Goal: Task Accomplishment & Management: Manage account settings

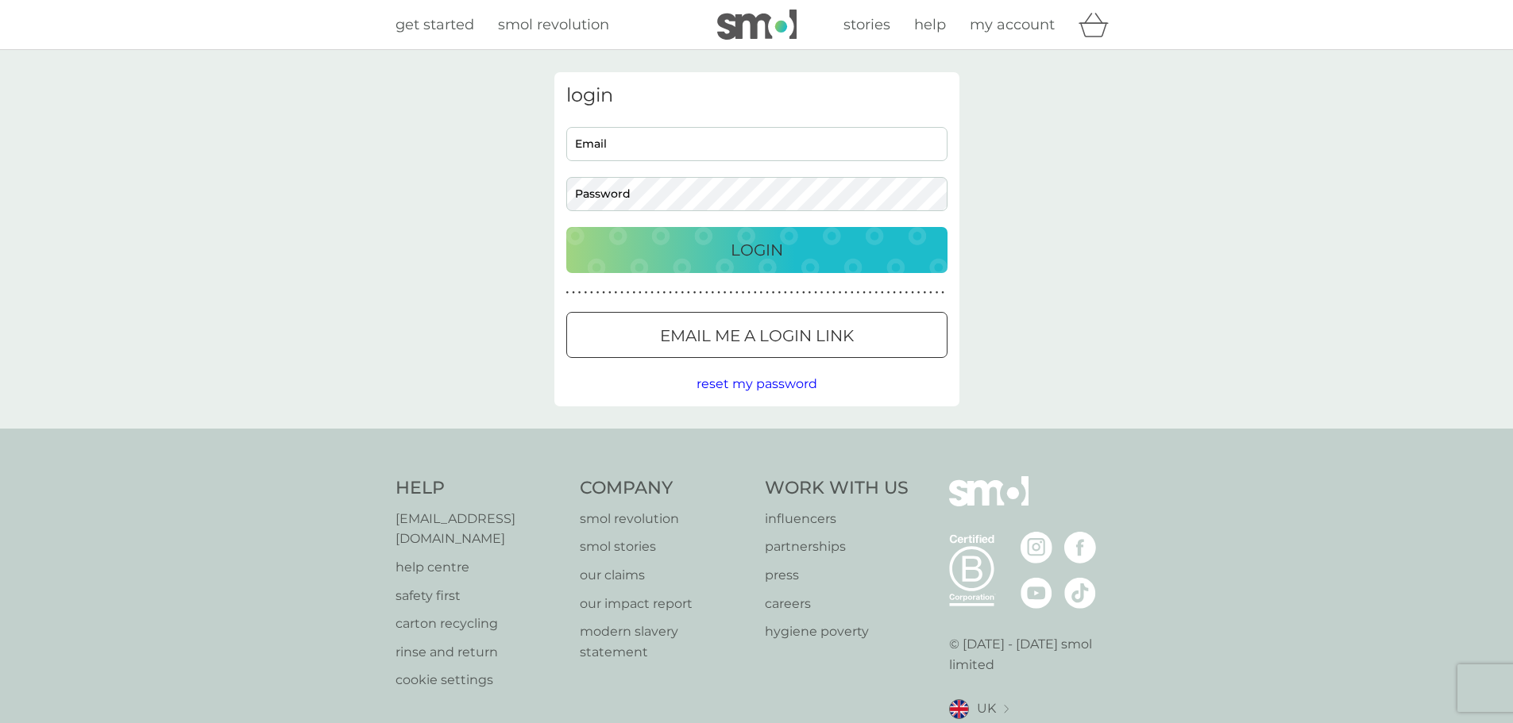
click at [691, 156] on input "Email" at bounding box center [756, 144] width 381 height 34
type input "[EMAIL_ADDRESS][DOMAIN_NAME]"
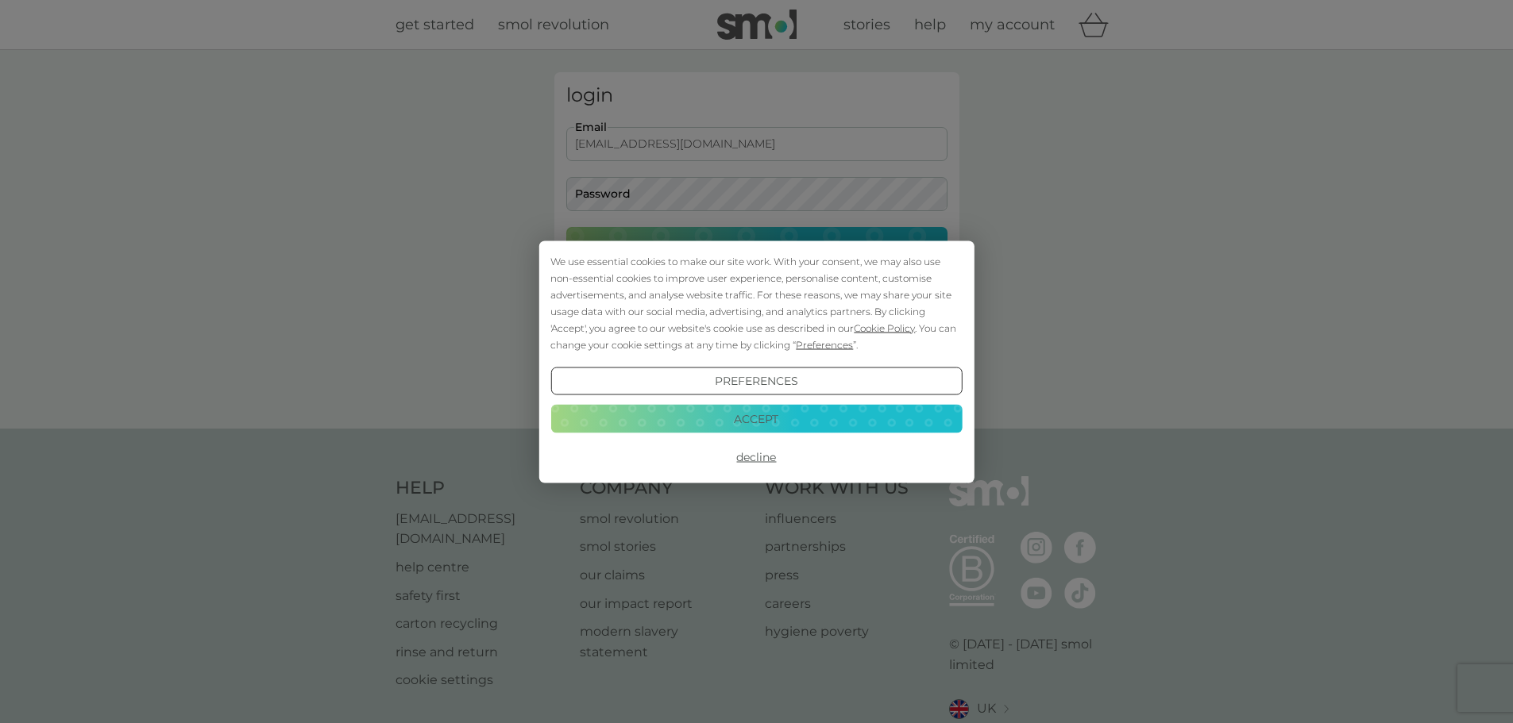
click at [697, 187] on div "We use essential cookies to make our site work. With your consent, we may also …" at bounding box center [756, 361] width 1513 height 723
drag, startPoint x: 755, startPoint y: 459, endPoint x: 714, endPoint y: 353, distance: 113.4
click at [756, 459] on button "Decline" at bounding box center [755, 457] width 411 height 29
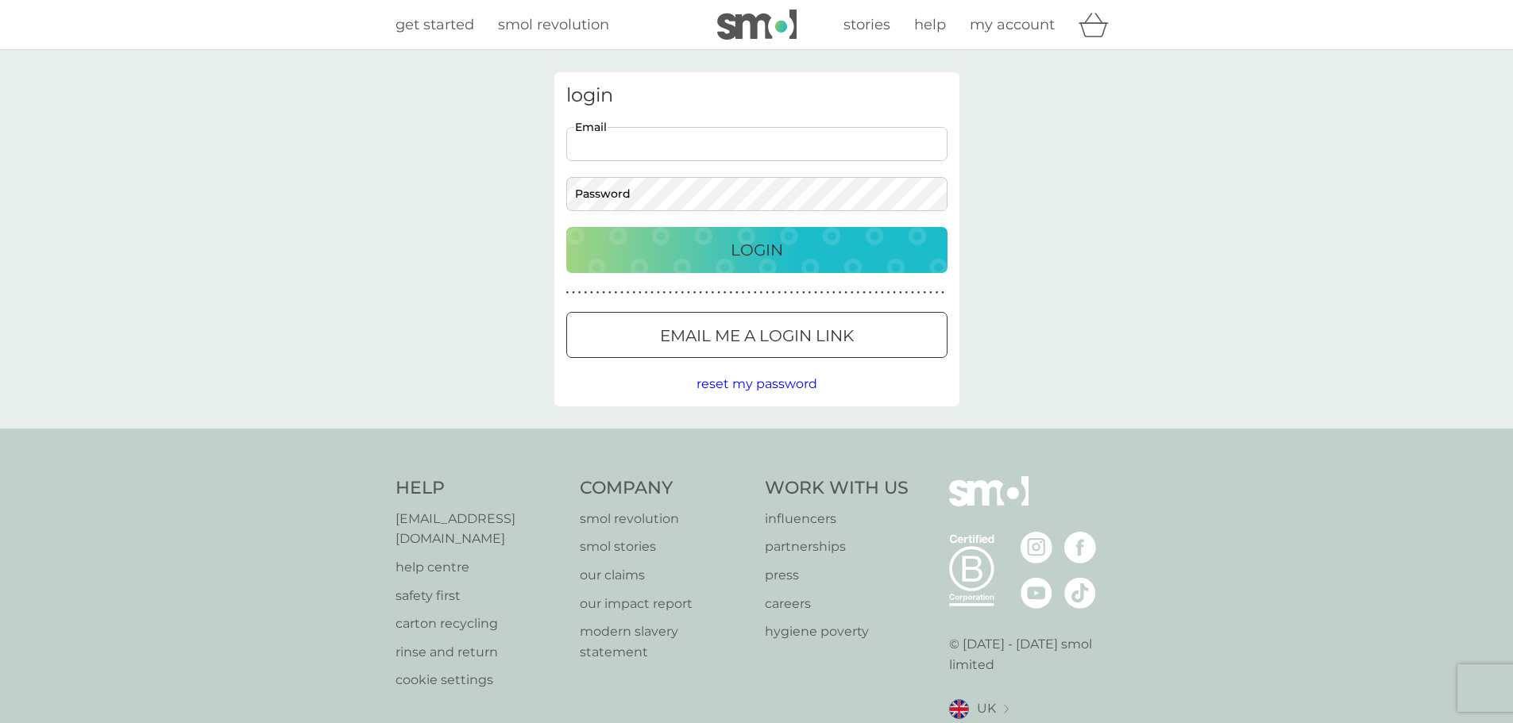
click at [652, 144] on input "Email" at bounding box center [756, 144] width 381 height 34
type input "[EMAIL_ADDRESS][DOMAIN_NAME]"
click at [566, 227] on button "Login" at bounding box center [756, 250] width 381 height 46
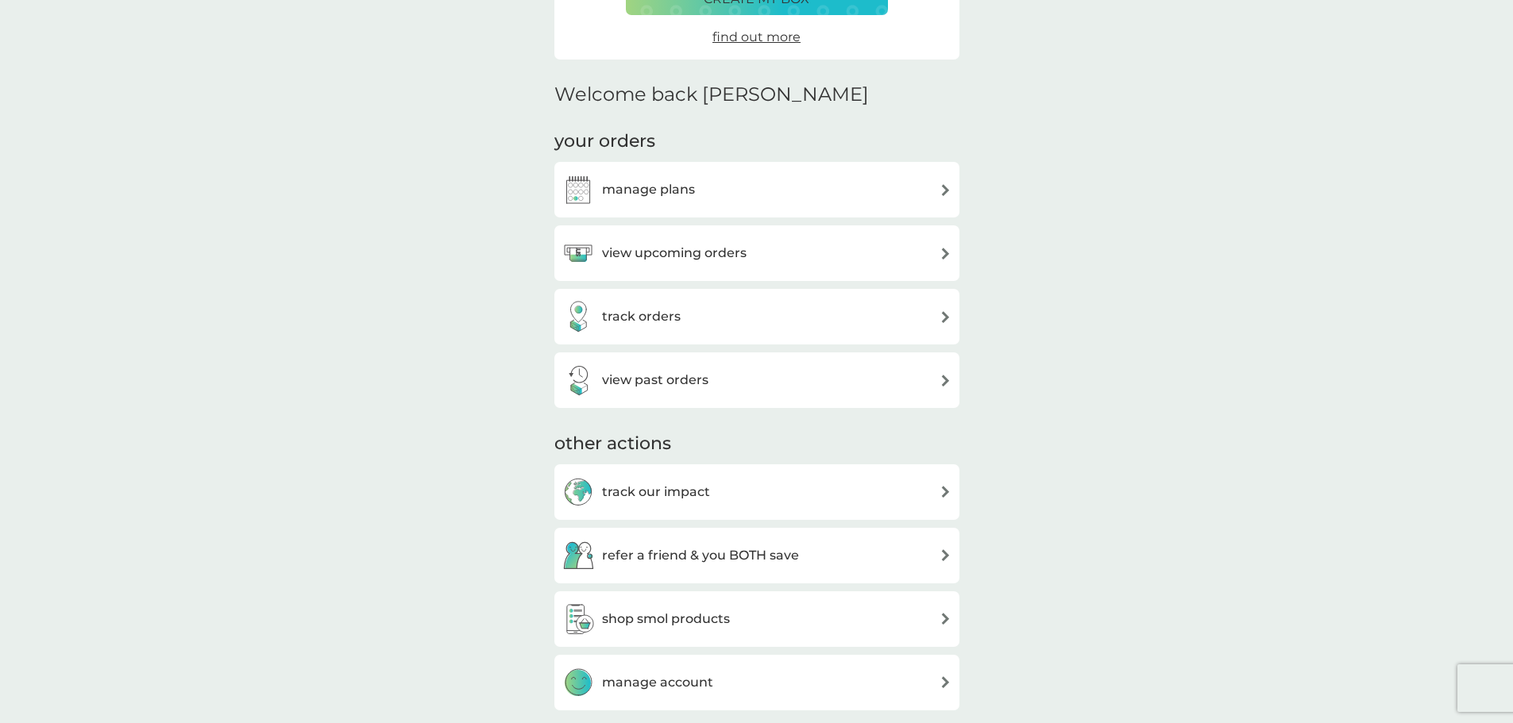
scroll to position [397, 0]
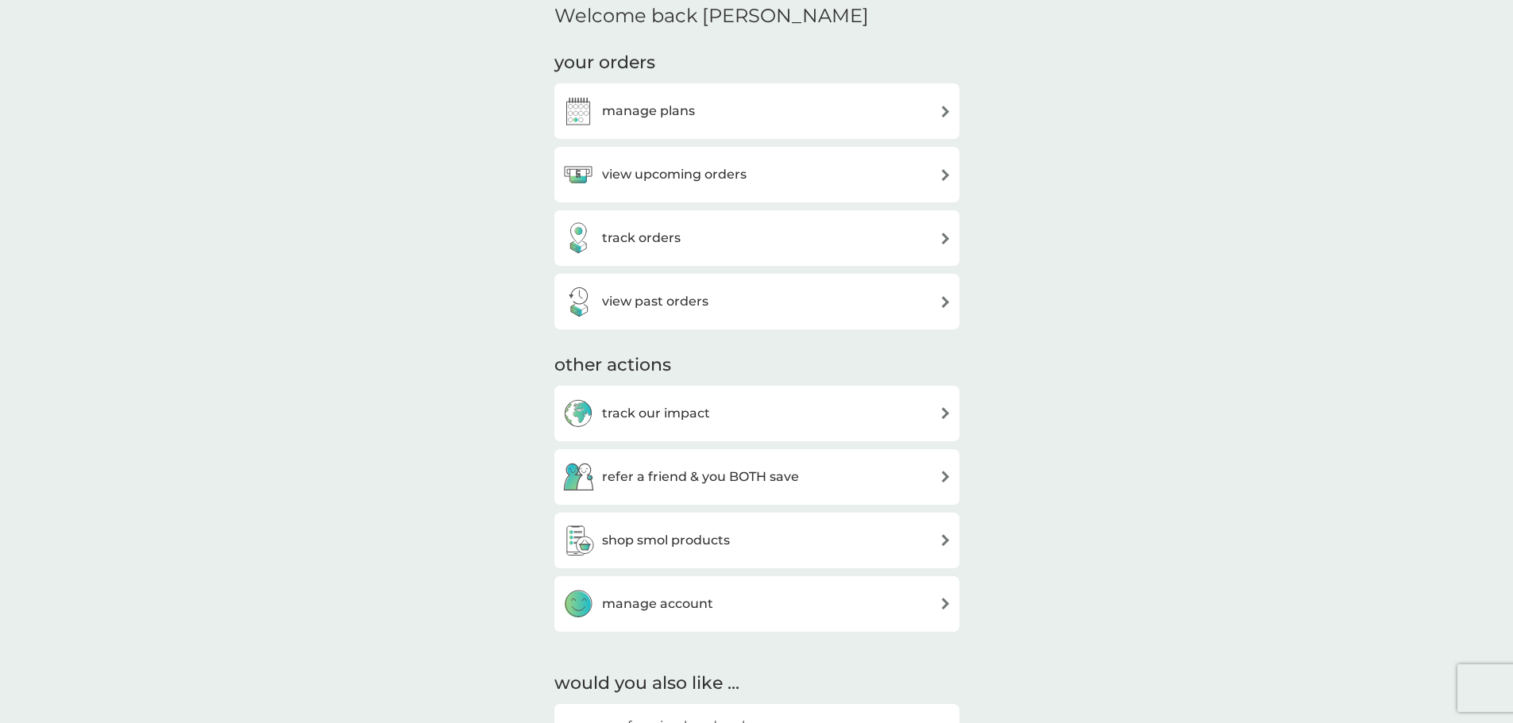
click at [711, 128] on div "manage plans" at bounding box center [756, 111] width 405 height 56
click at [666, 122] on div "manage plans" at bounding box center [628, 111] width 133 height 32
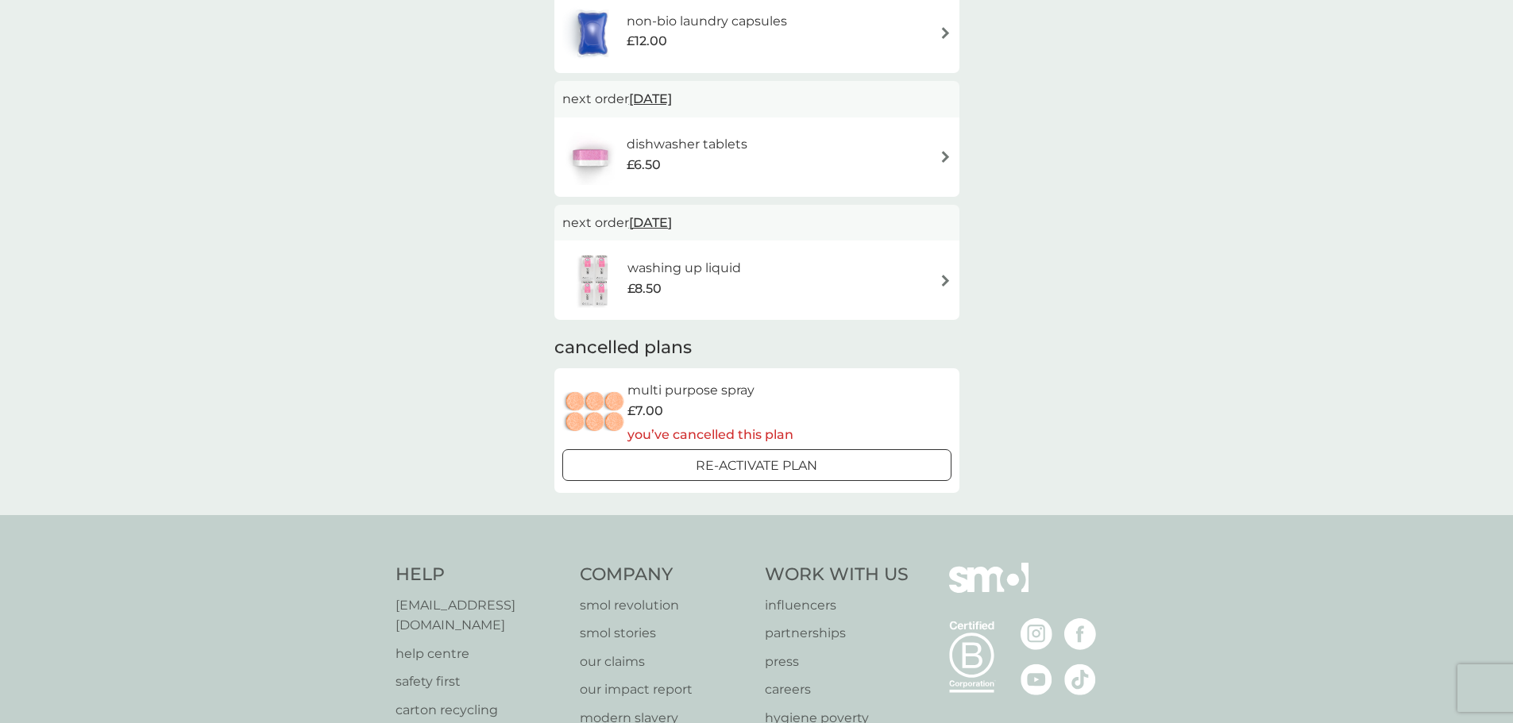
scroll to position [397, 0]
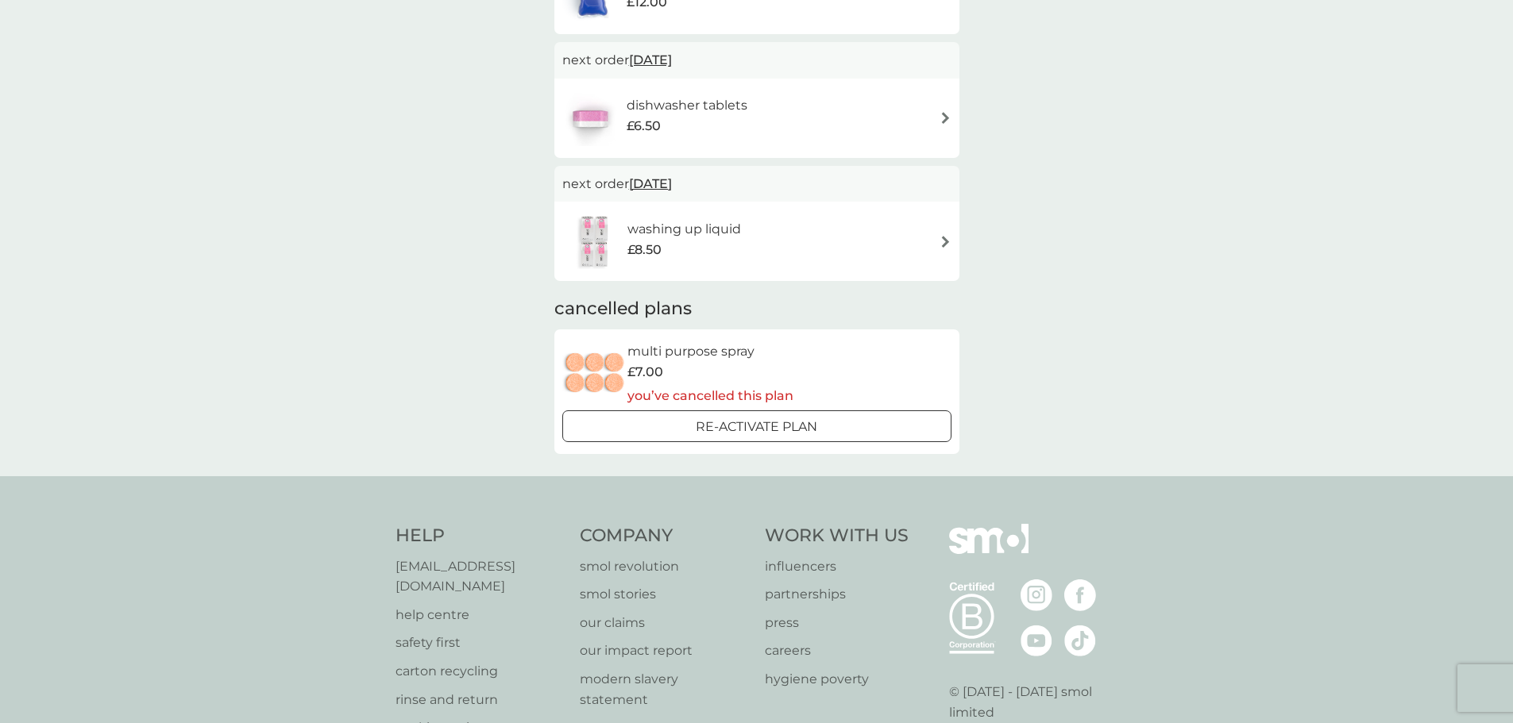
click at [672, 187] on span "25 Jan 2026" at bounding box center [650, 183] width 43 height 31
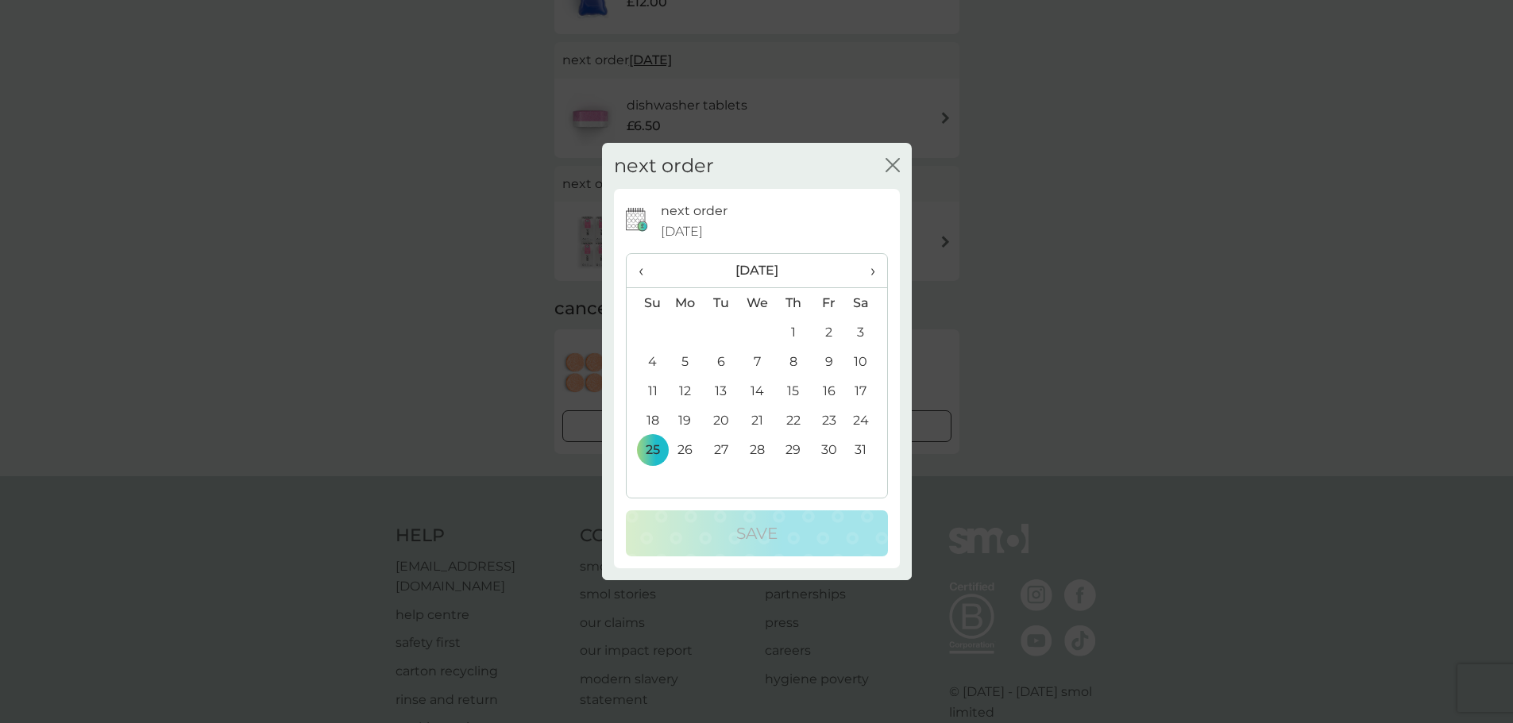
click at [876, 269] on th "›" at bounding box center [867, 271] width 40 height 34
click at [662, 366] on td "1" at bounding box center [647, 361] width 41 height 29
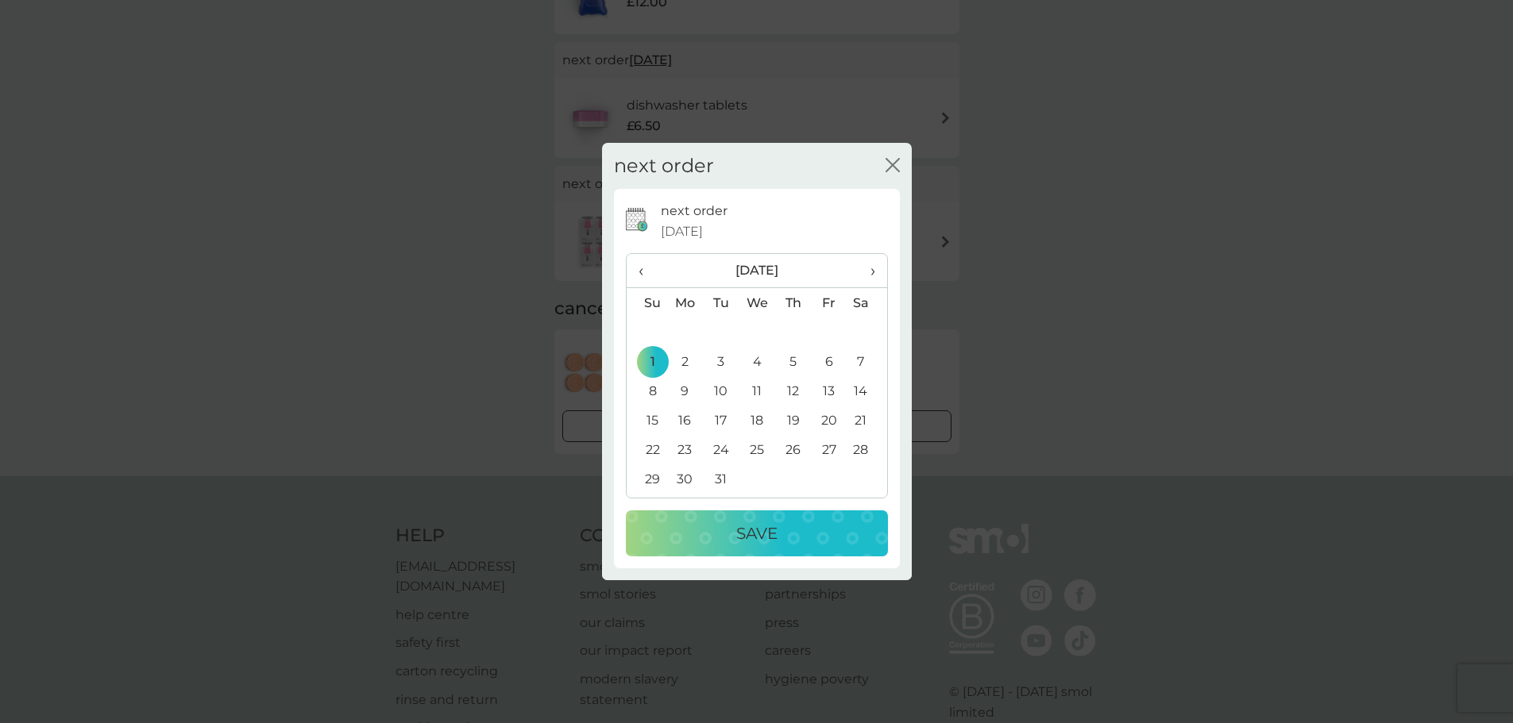
click at [765, 536] on p "Save" at bounding box center [756, 533] width 41 height 25
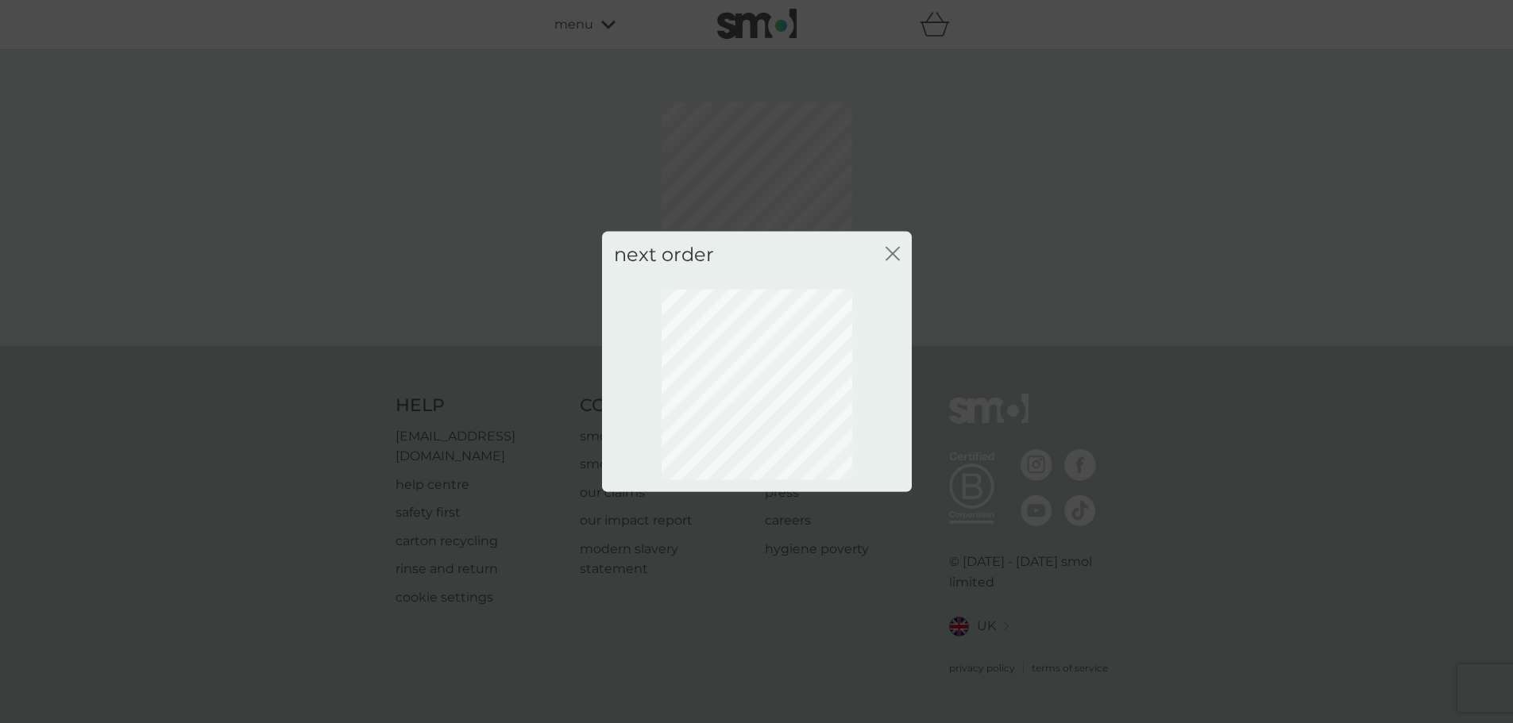
scroll to position [0, 0]
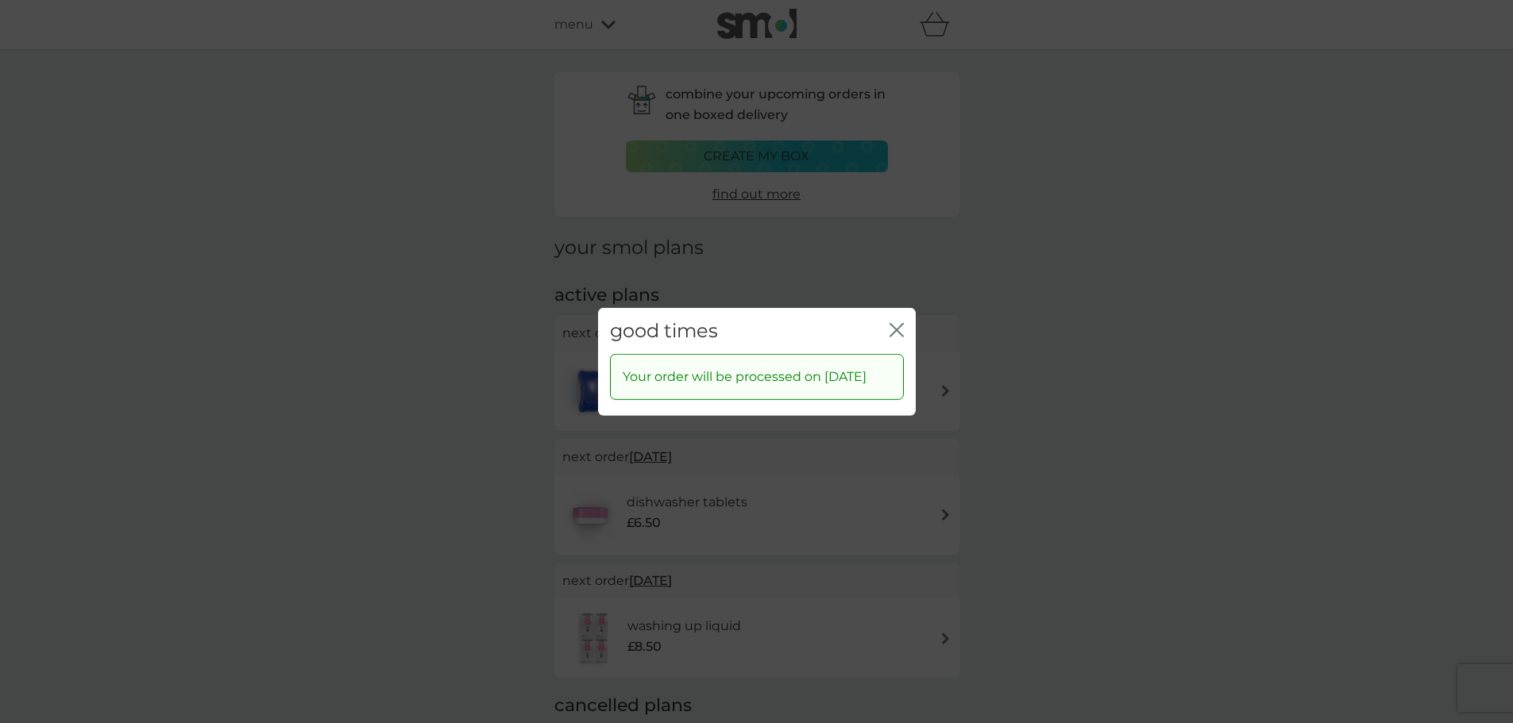
click at [1086, 414] on div "good times close Your order will be processed on 1 Mar 2026" at bounding box center [756, 361] width 1513 height 723
